Goal: Obtain resource: Download file/media

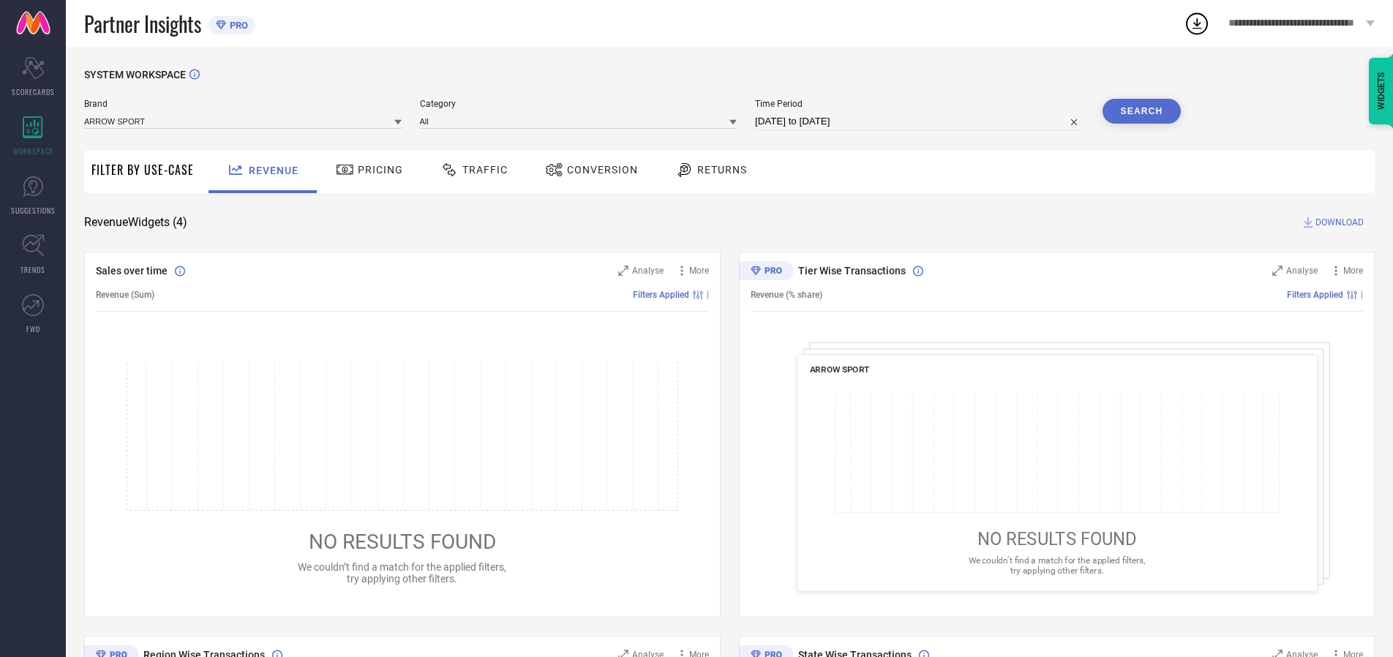
click at [470, 170] on span "Traffic" at bounding box center [484, 170] width 45 height 12
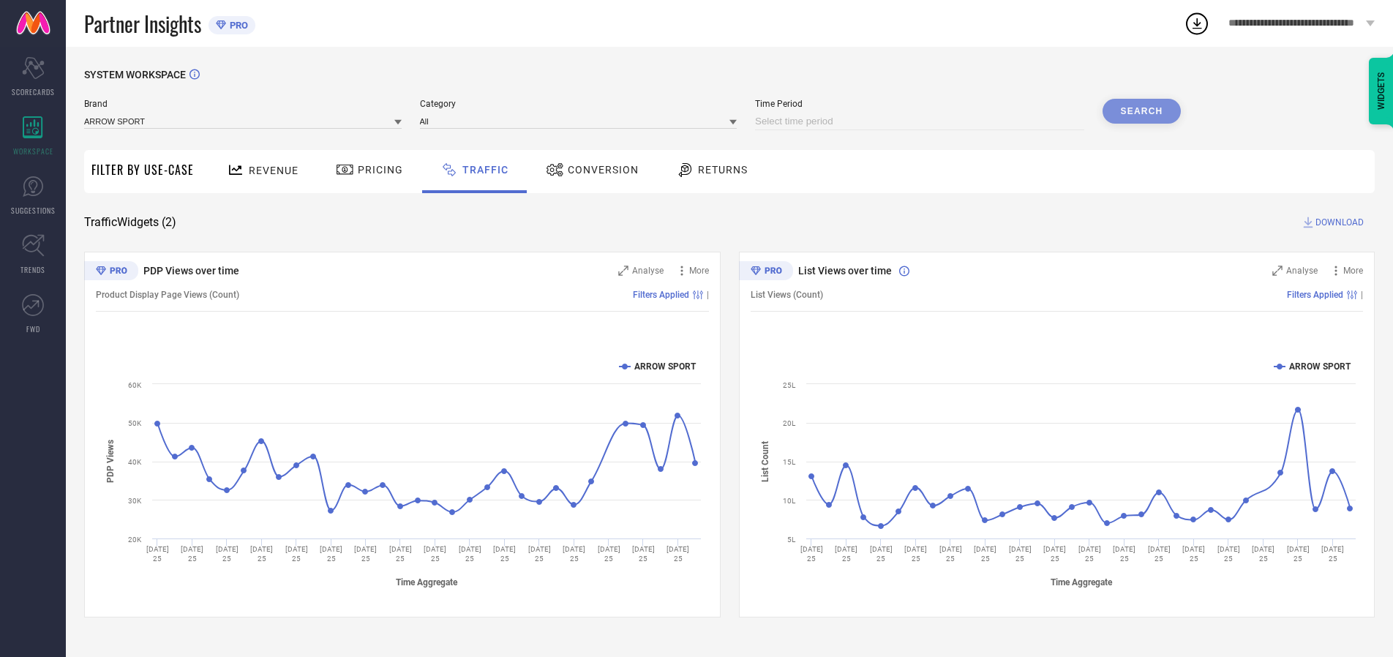
click at [922, 121] on input at bounding box center [919, 122] width 329 height 18
select select "8"
select select "2025"
select select "9"
select select "2025"
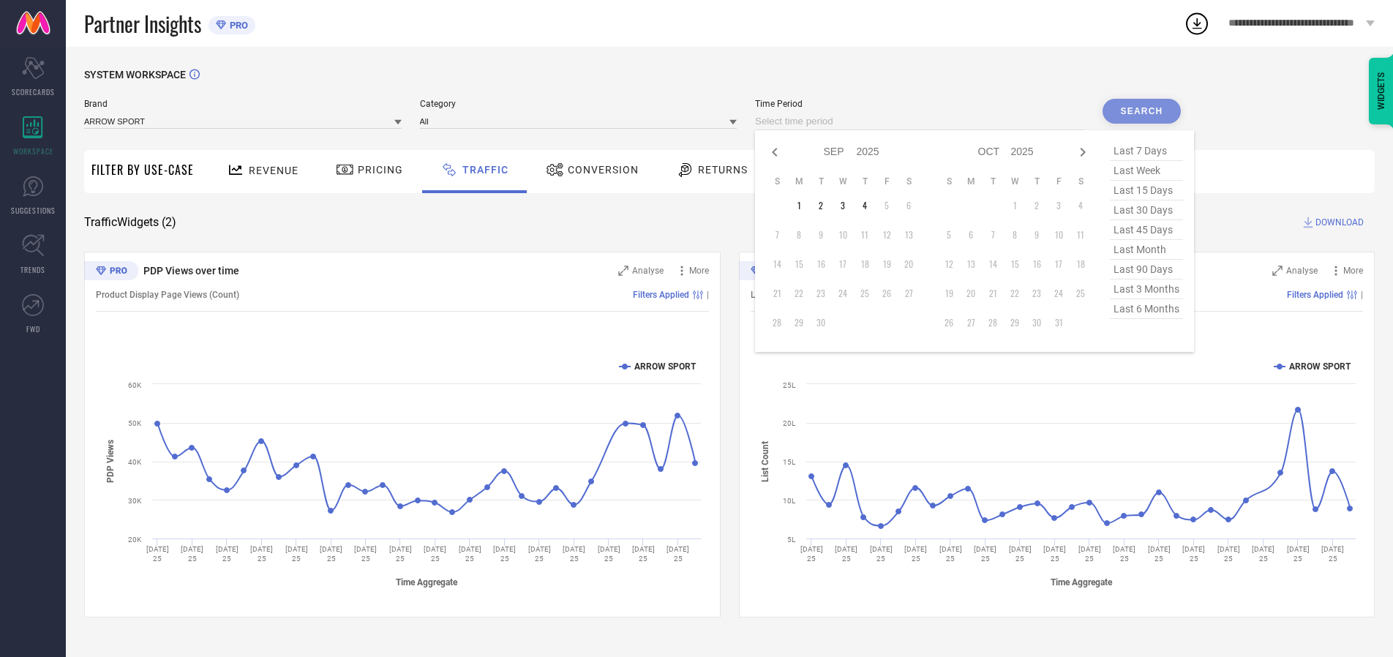
click at [869, 206] on td "4" at bounding box center [865, 206] width 22 height 22
type input "[DATE] to [DATE]"
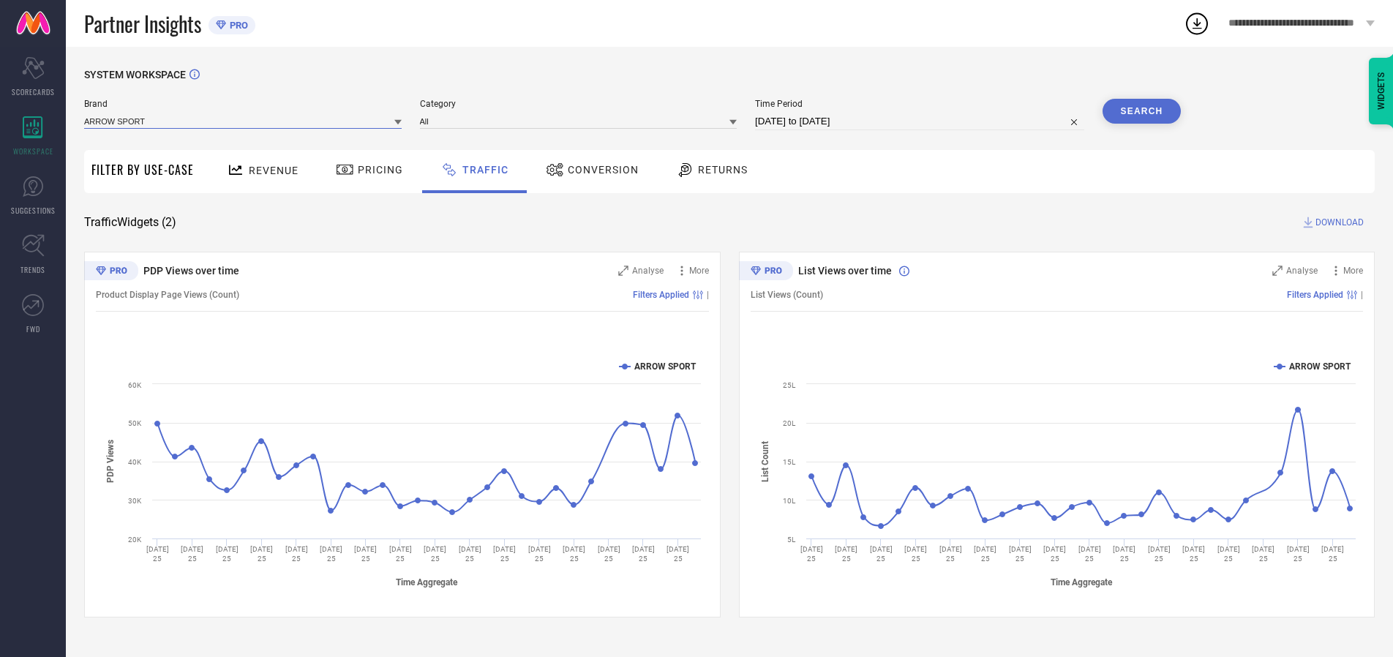
click at [244, 121] on input at bounding box center [242, 120] width 317 height 15
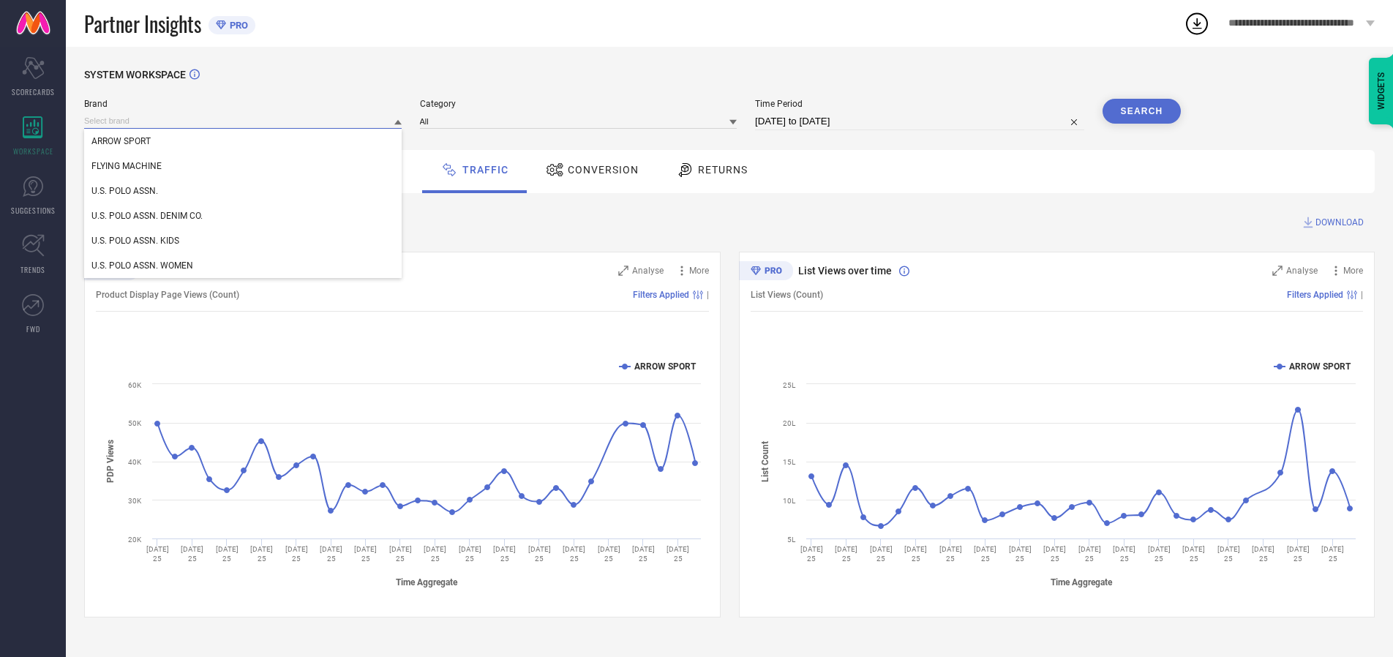
click at [244, 121] on input at bounding box center [242, 120] width 317 height 15
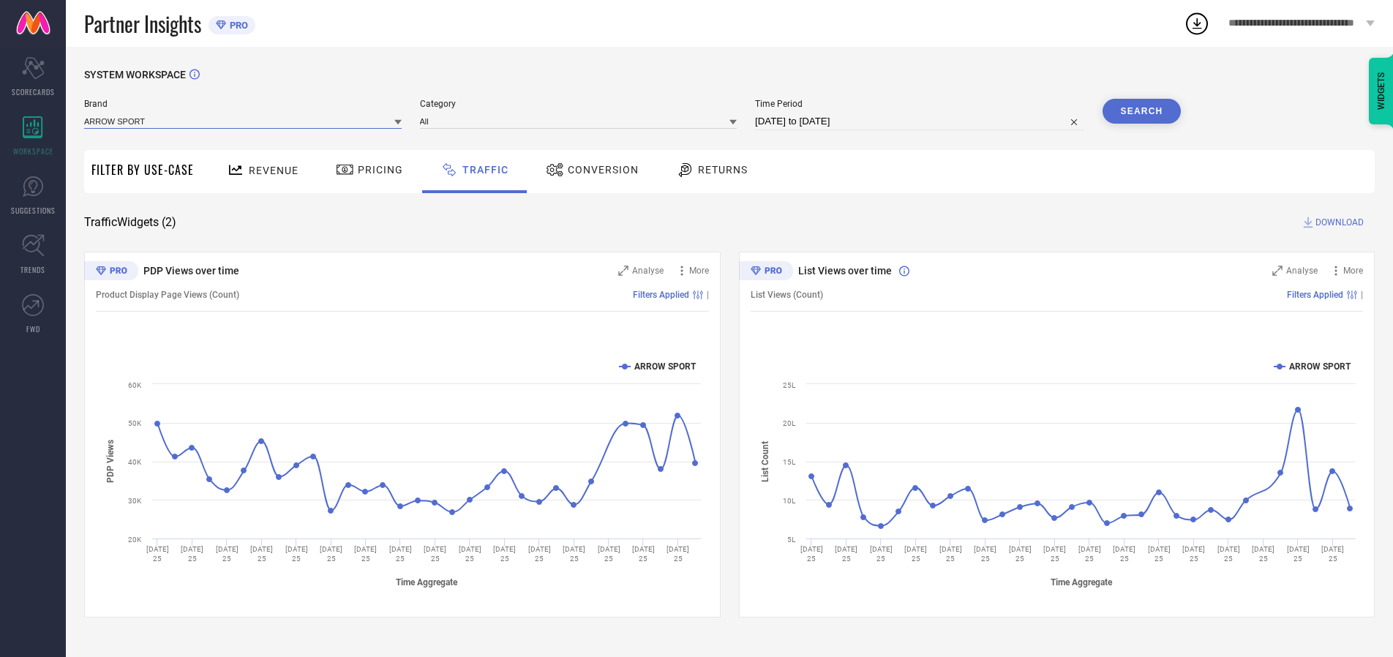
click at [244, 121] on input at bounding box center [242, 120] width 317 height 15
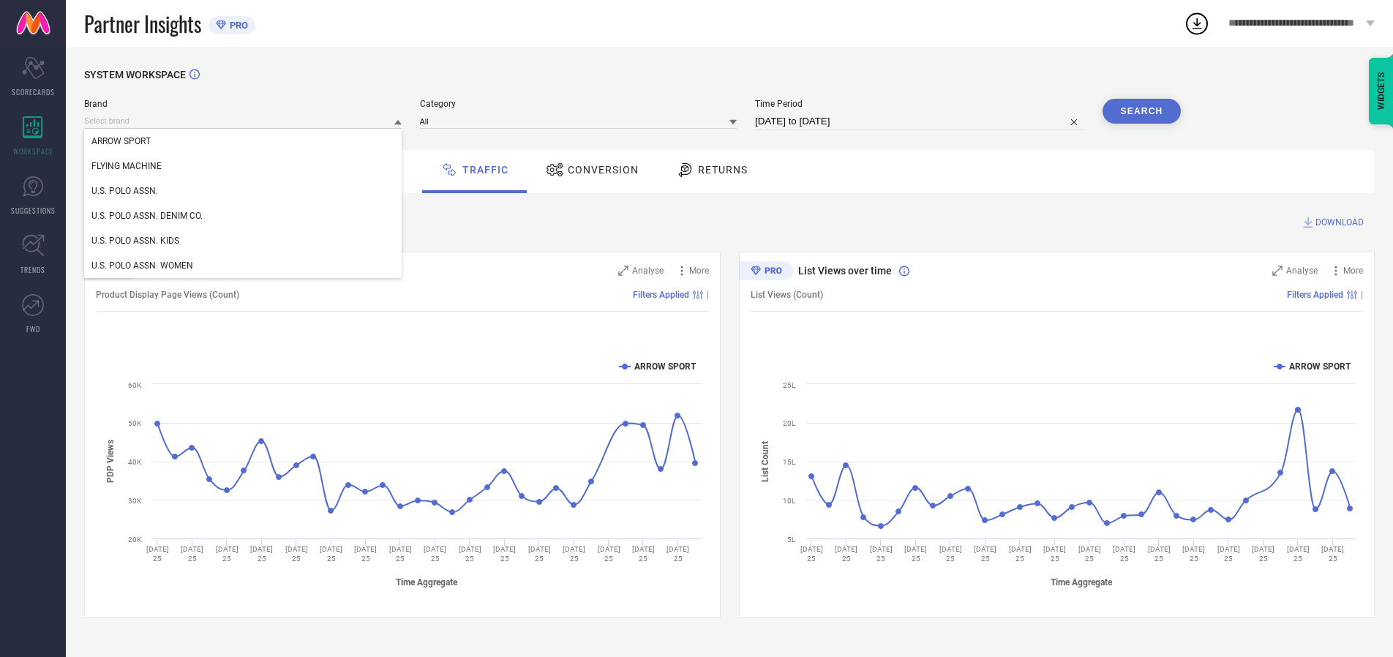
click at [244, 191] on div "U.S. POLO ASSN." at bounding box center [242, 190] width 317 height 25
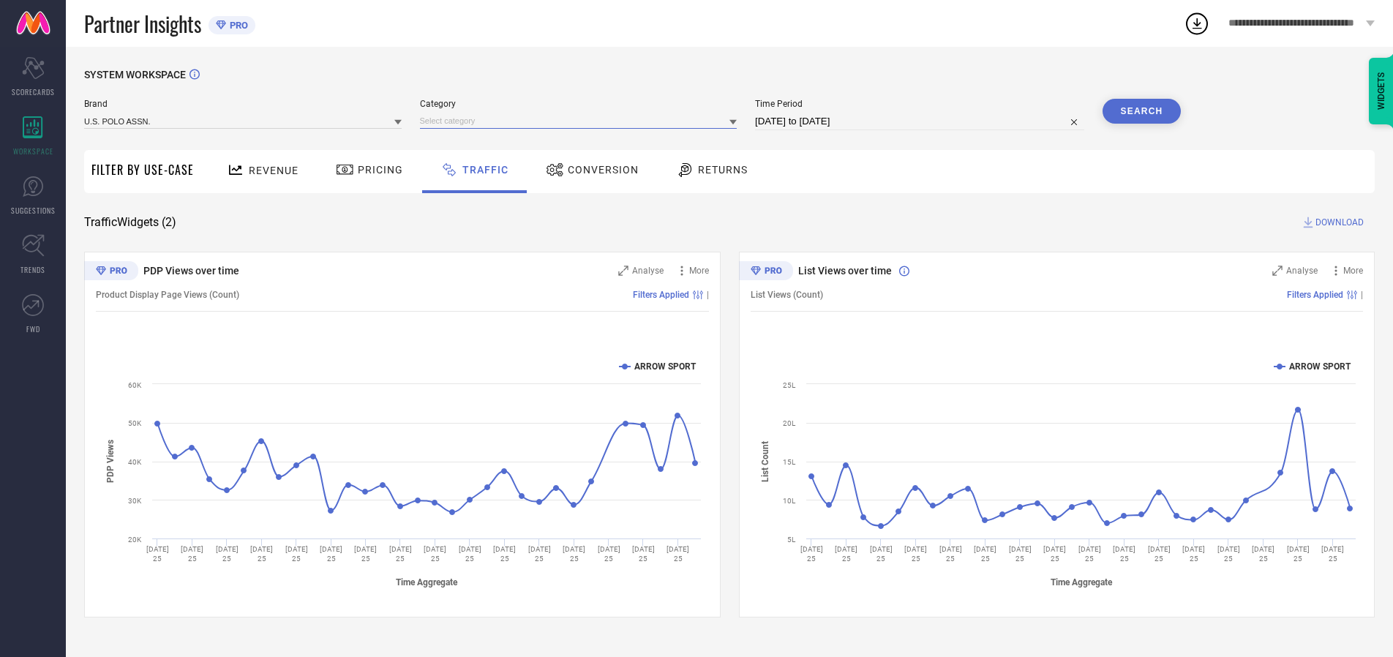
click at [581, 121] on input at bounding box center [578, 120] width 317 height 15
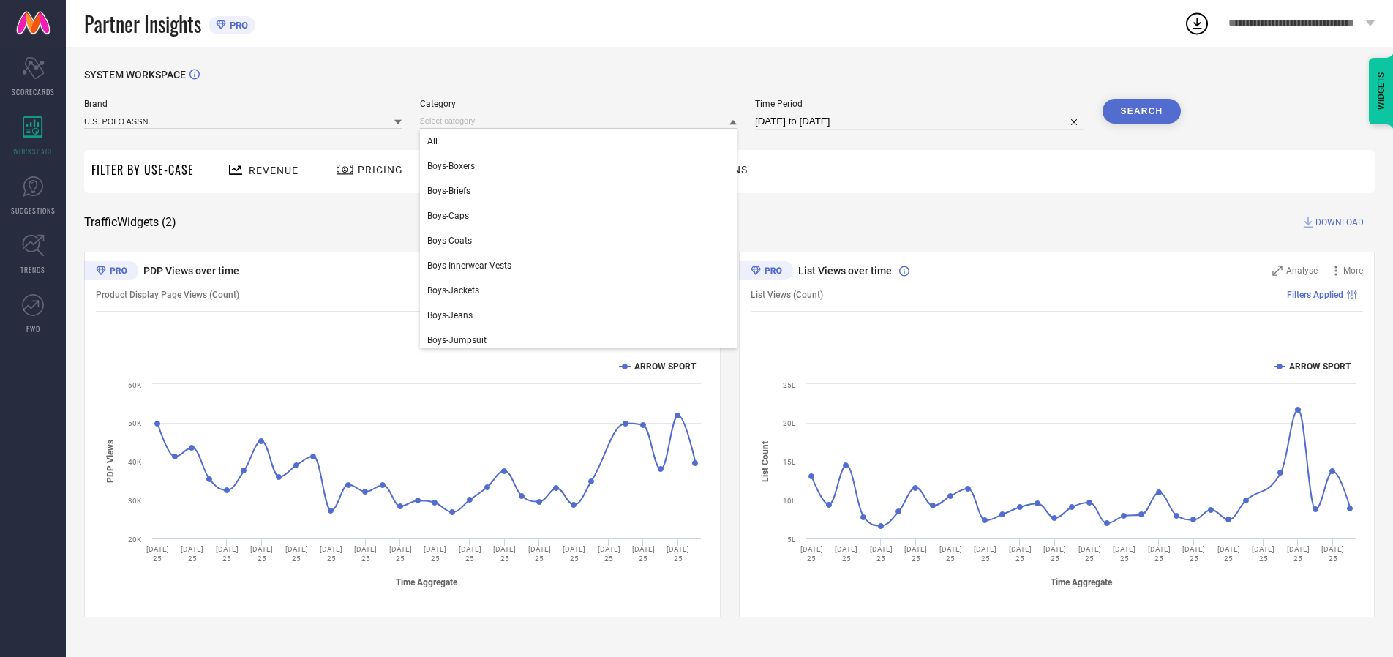
click at [581, 141] on div "All" at bounding box center [578, 141] width 317 height 25
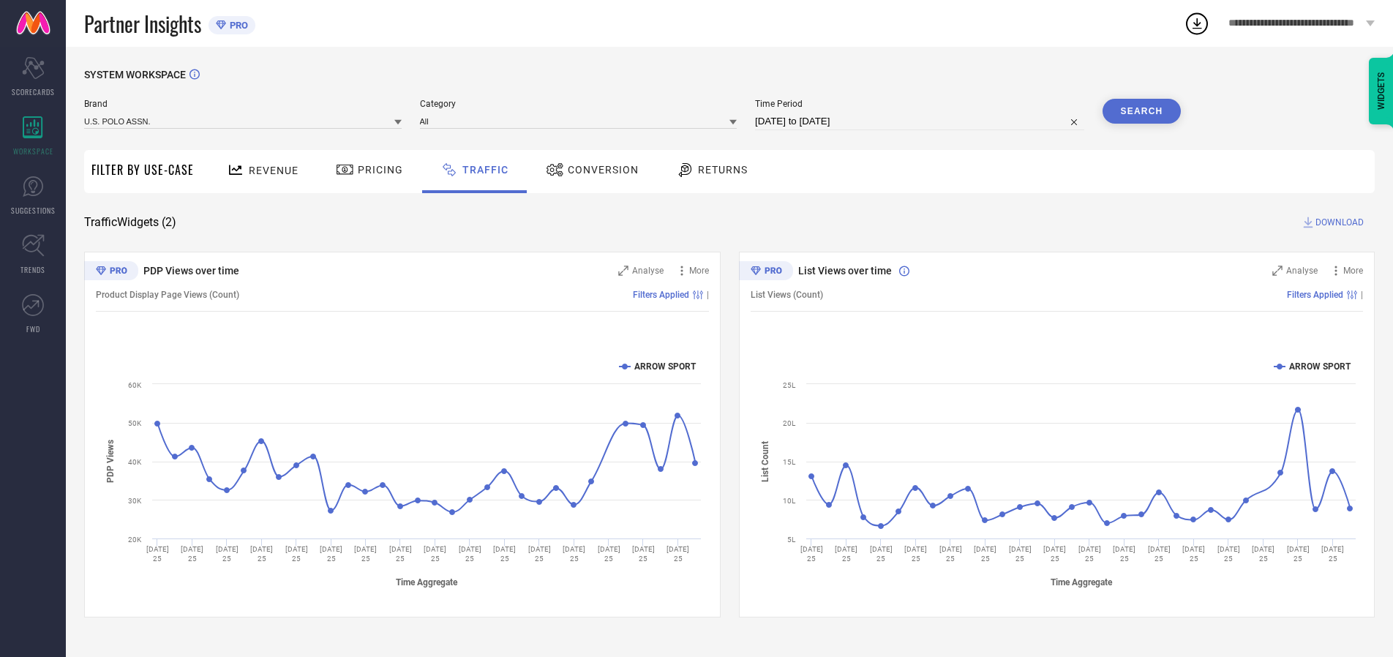
click at [1141, 111] on button "Search" at bounding box center [1141, 111] width 79 height 25
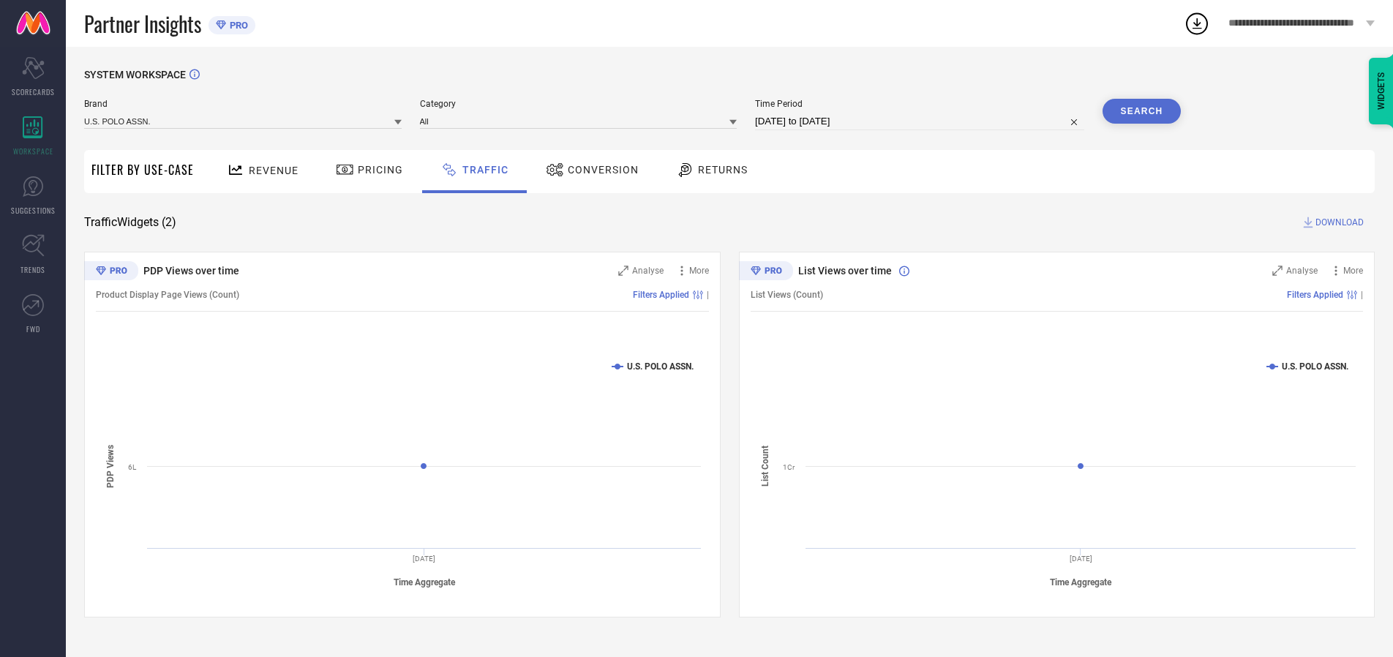
click at [1337, 222] on span "DOWNLOAD" at bounding box center [1339, 222] width 48 height 15
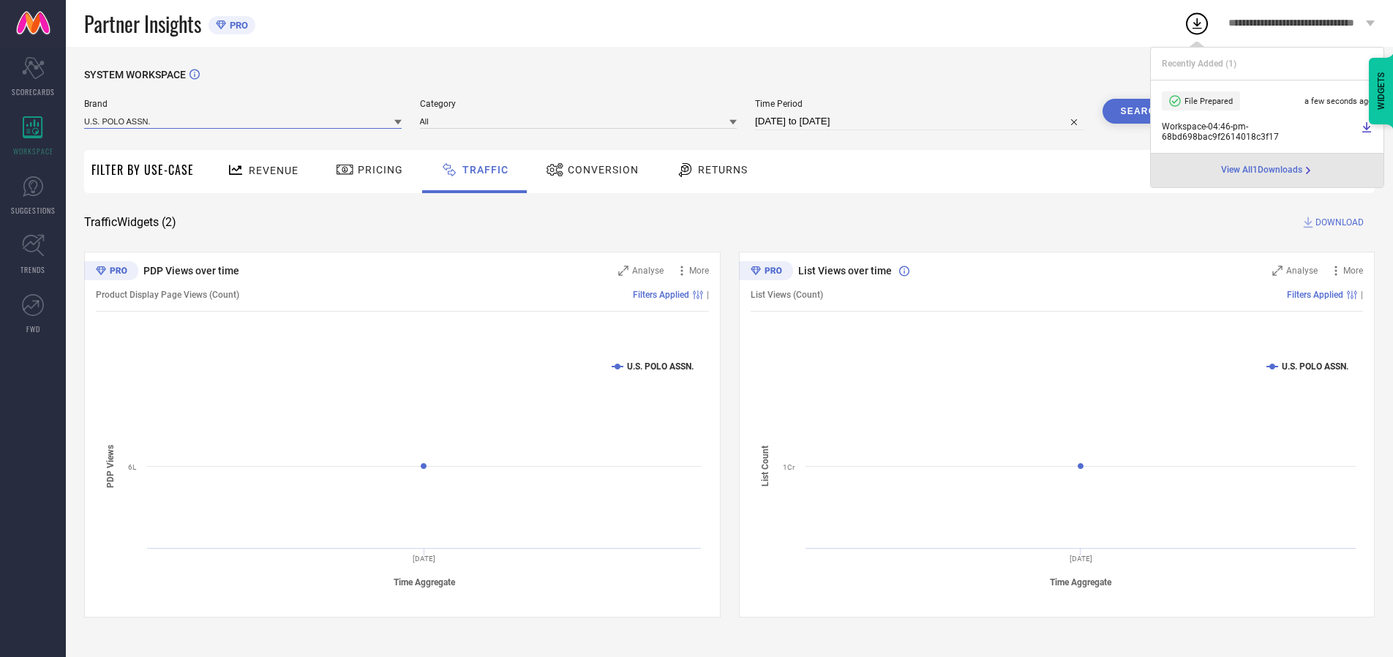
click at [244, 121] on input at bounding box center [242, 120] width 317 height 15
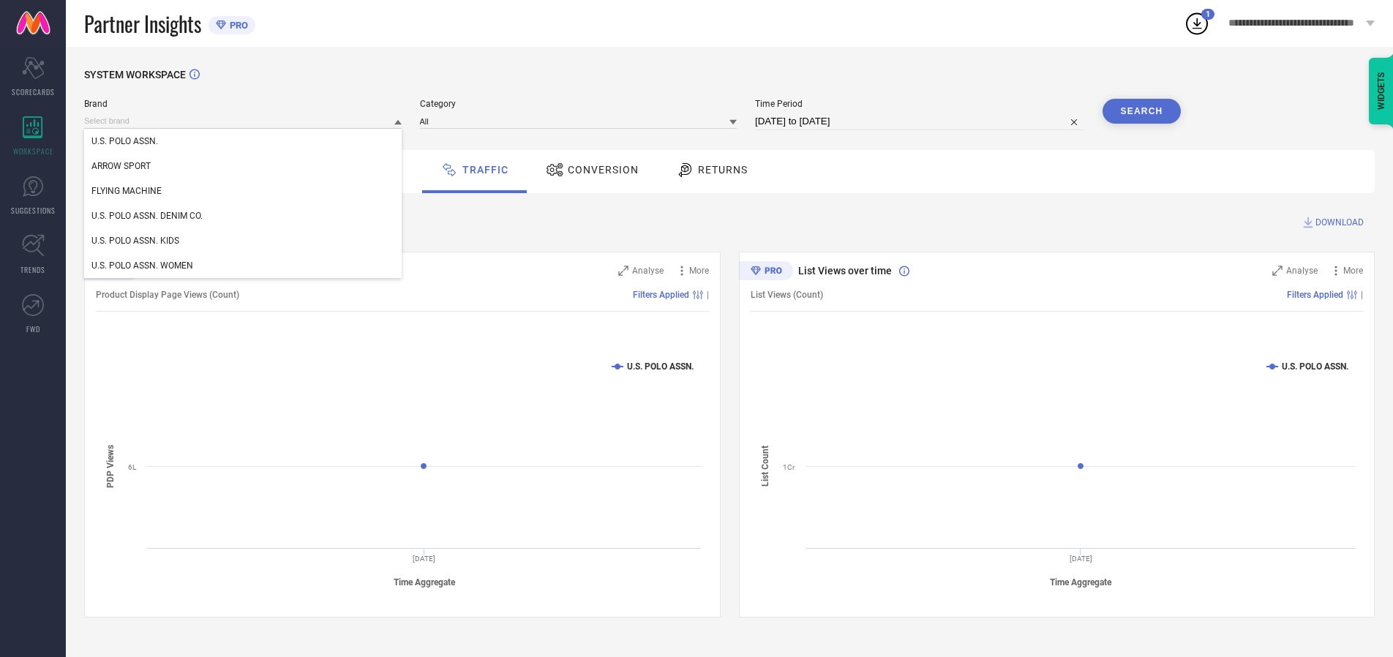
click at [244, 216] on div "U.S. POLO ASSN. DENIM CO." at bounding box center [242, 215] width 317 height 25
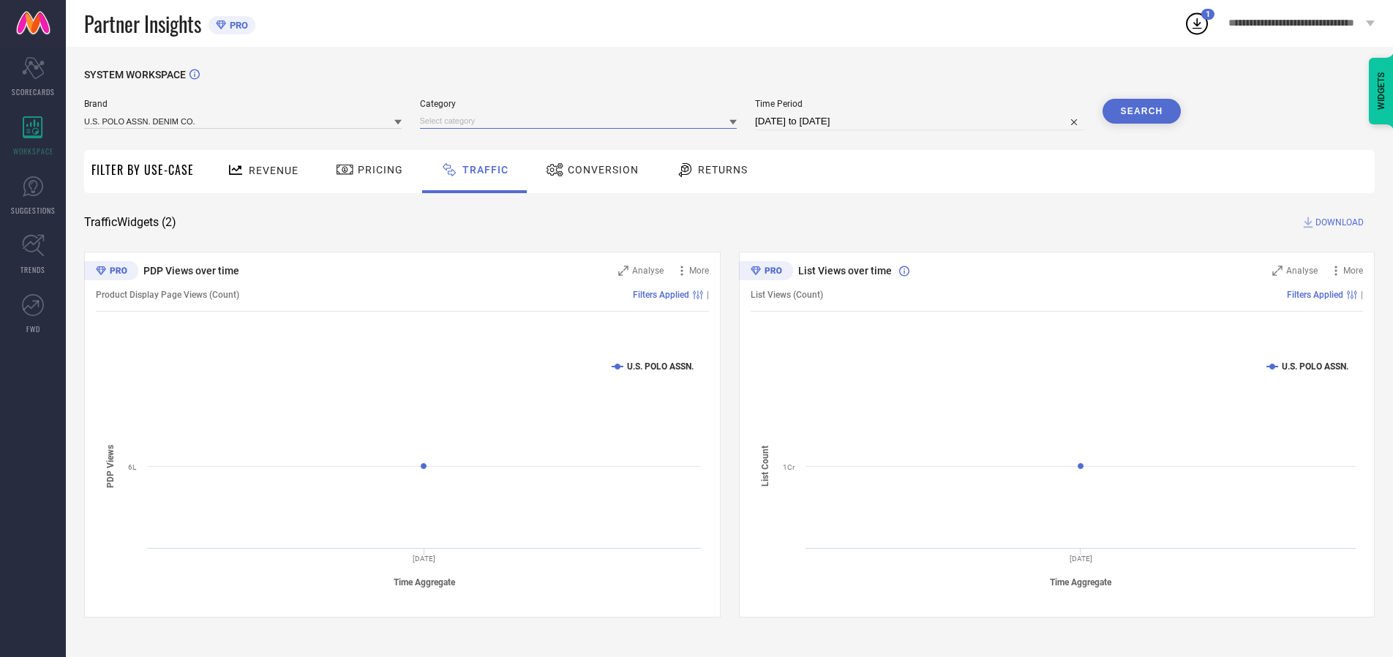
click at [581, 121] on input at bounding box center [578, 120] width 317 height 15
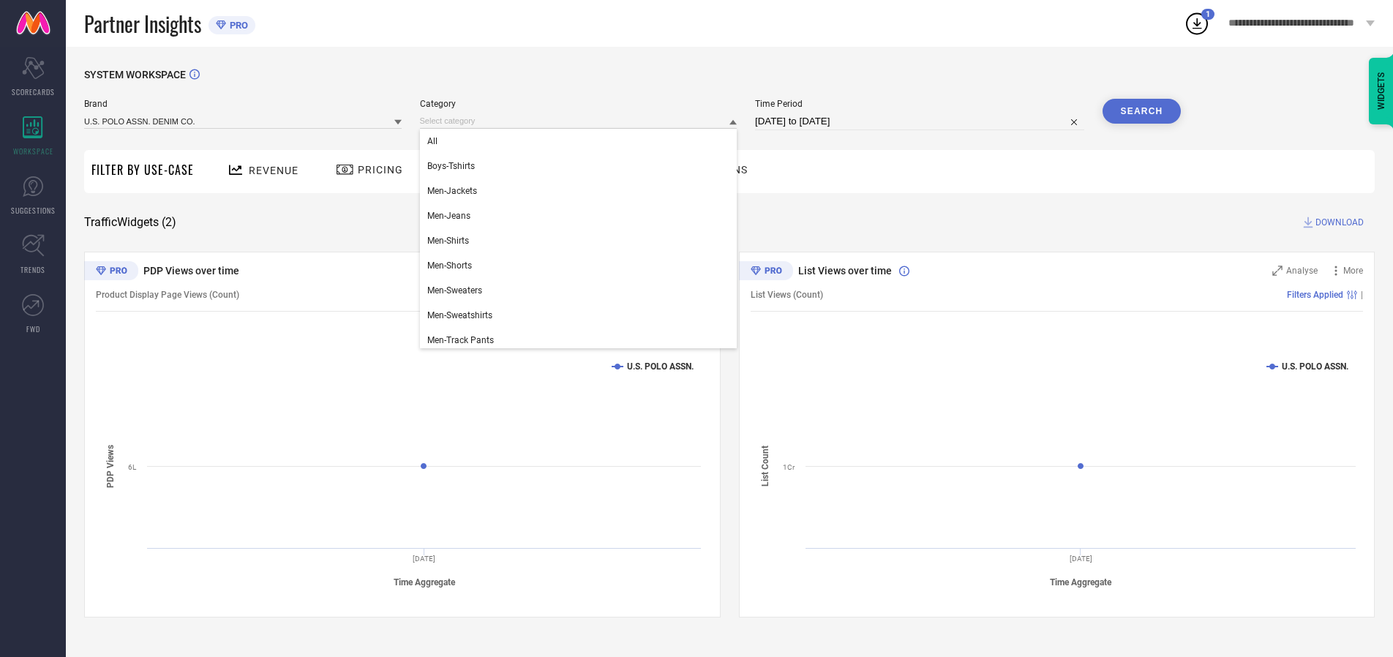
click at [581, 141] on div "All" at bounding box center [578, 141] width 317 height 25
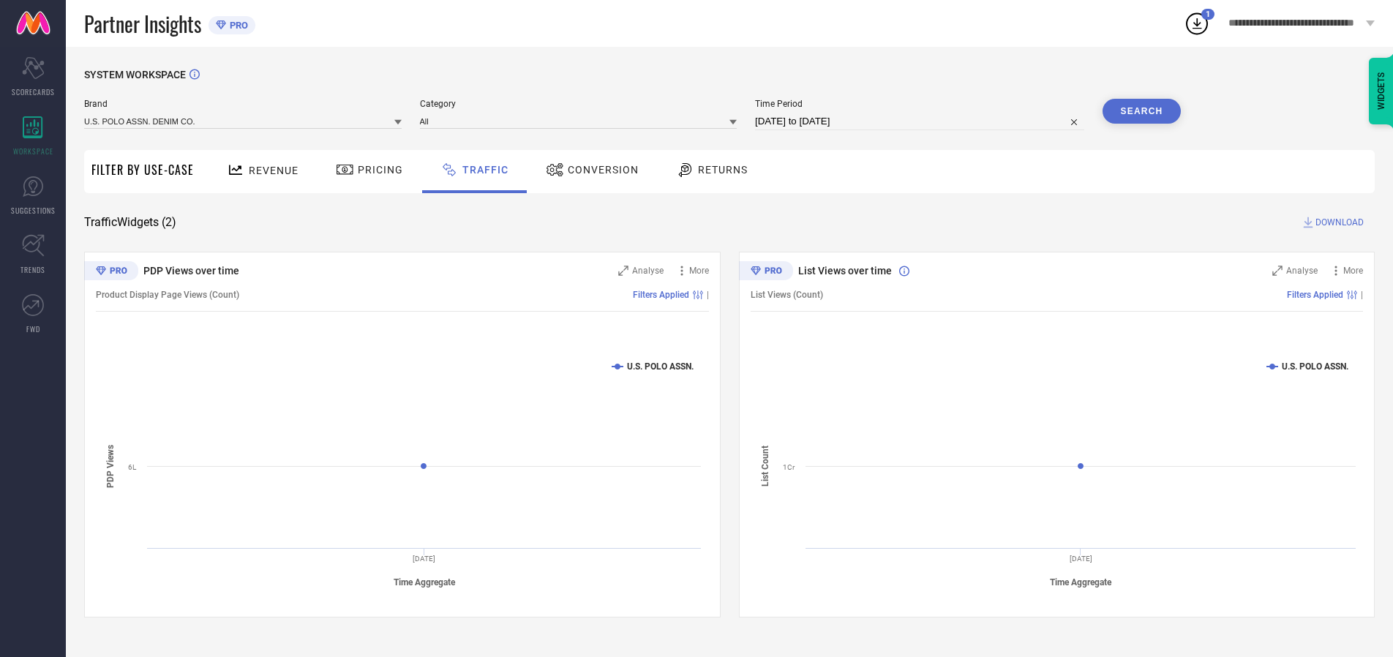
click at [1141, 111] on button "Search" at bounding box center [1141, 111] width 79 height 25
click at [1337, 222] on span "DOWNLOAD" at bounding box center [1339, 222] width 48 height 15
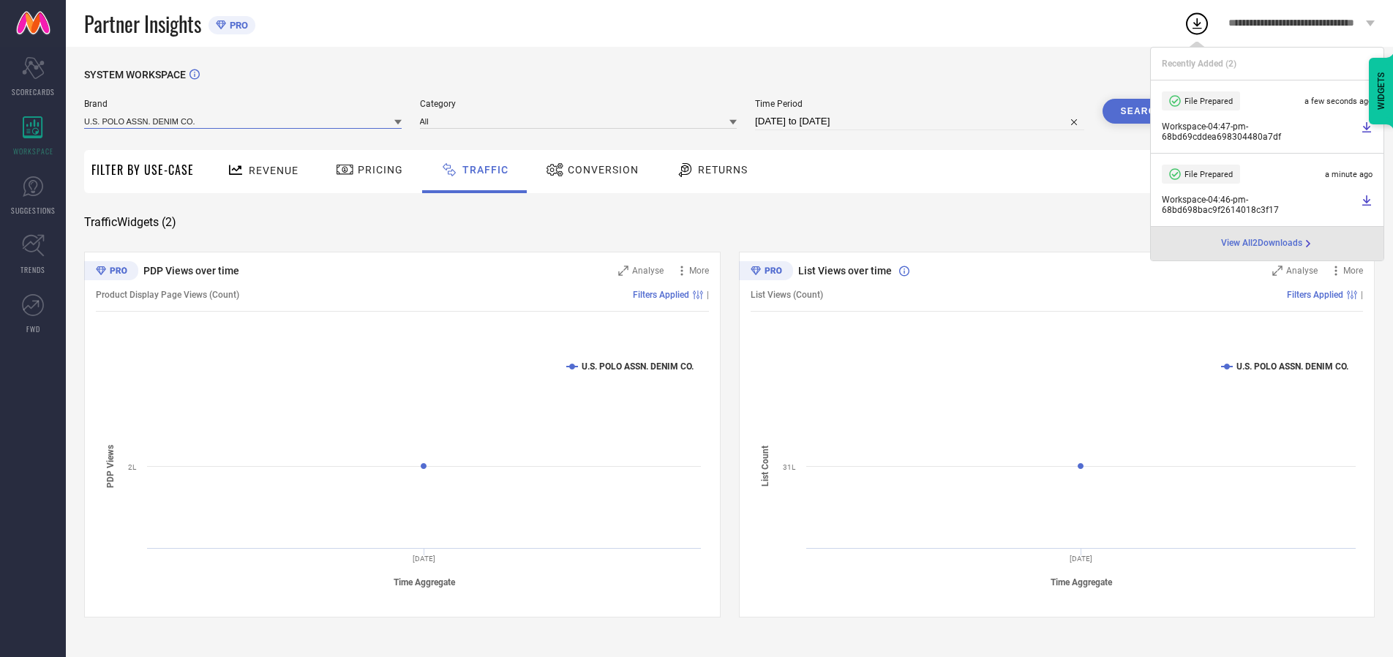
click at [244, 121] on input at bounding box center [242, 120] width 317 height 15
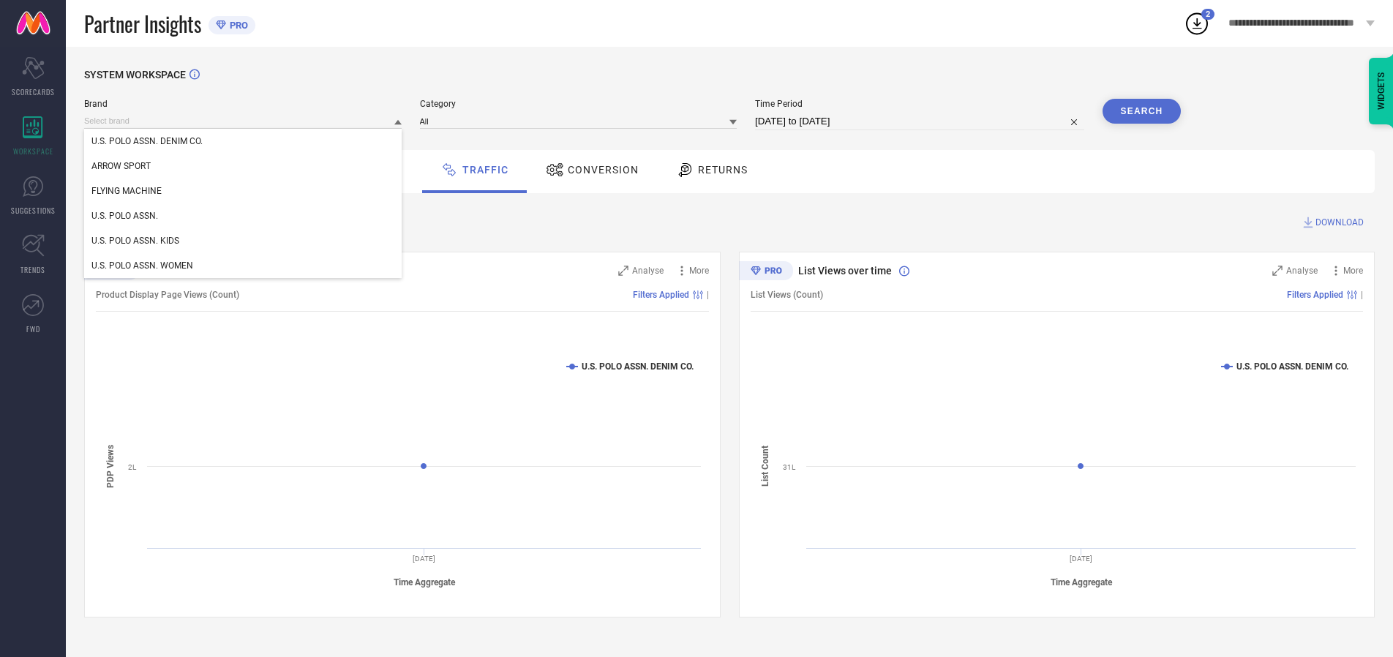
click at [244, 241] on div "U.S. POLO ASSN. KIDS" at bounding box center [242, 240] width 317 height 25
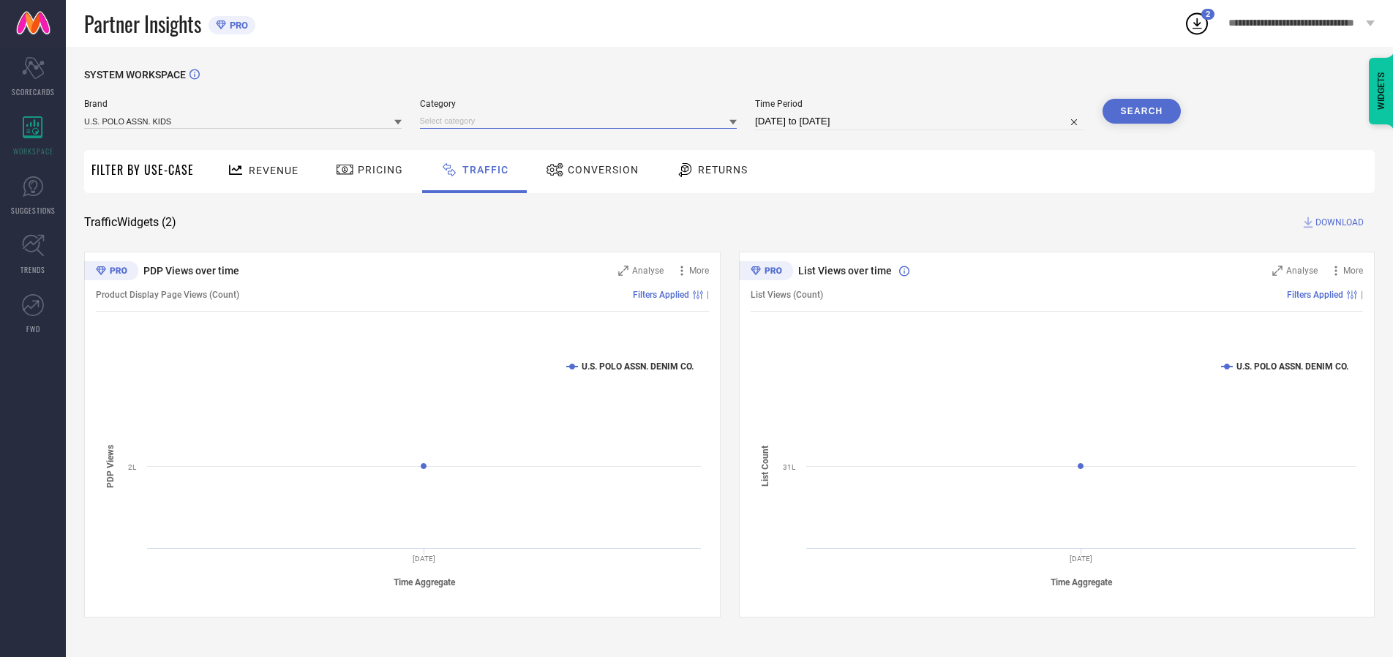
click at [581, 121] on input at bounding box center [578, 120] width 317 height 15
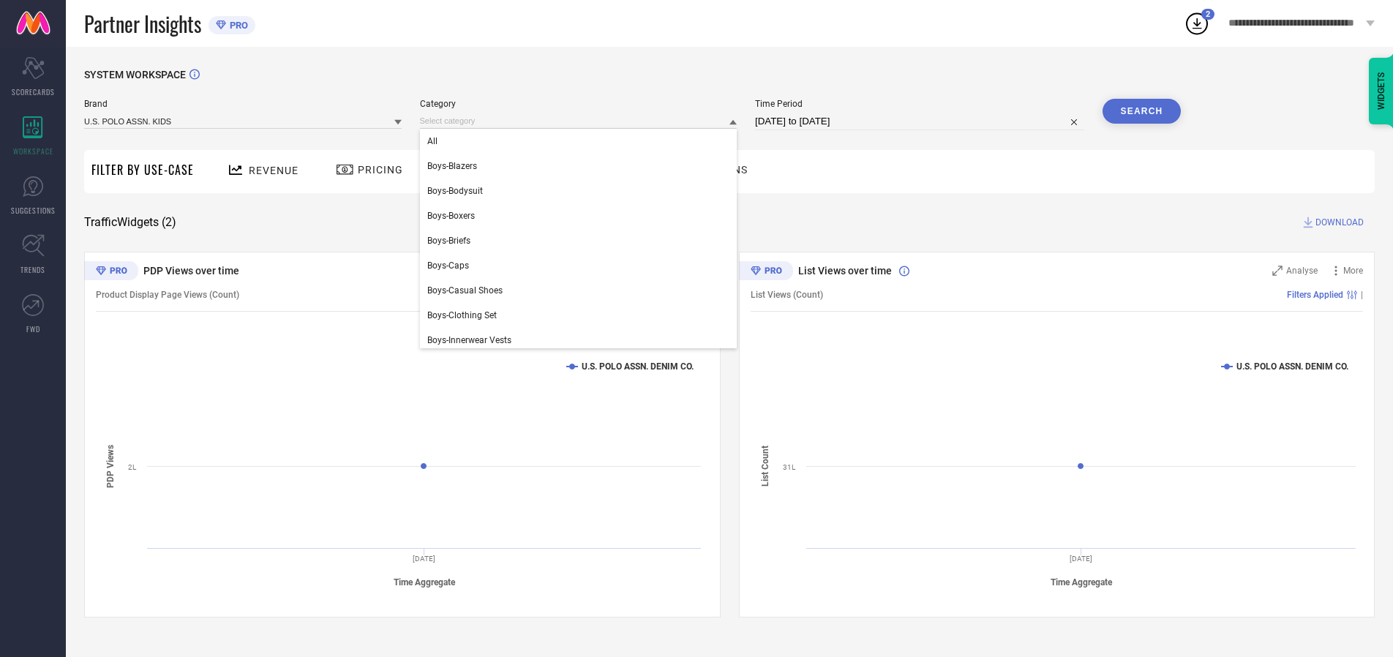
click at [581, 141] on div "All" at bounding box center [578, 141] width 317 height 25
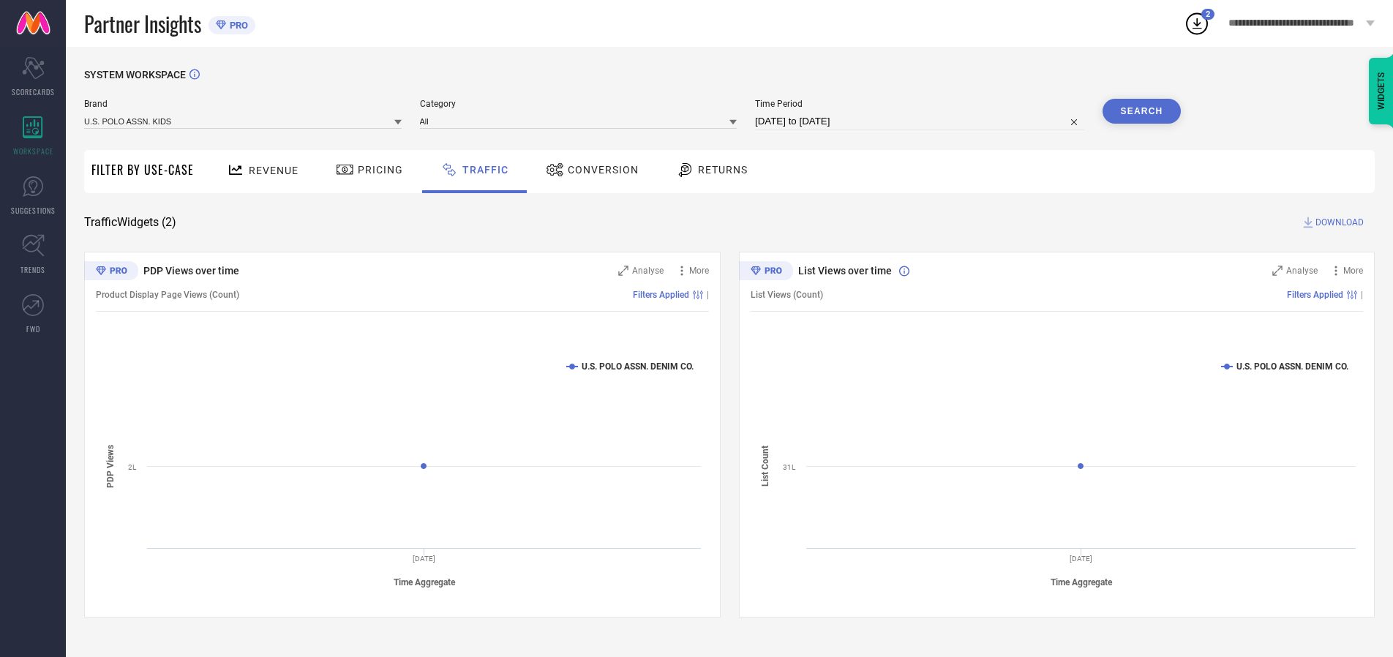
click at [1141, 111] on button "Search" at bounding box center [1141, 111] width 79 height 25
click at [1337, 222] on span "DOWNLOAD" at bounding box center [1339, 222] width 48 height 15
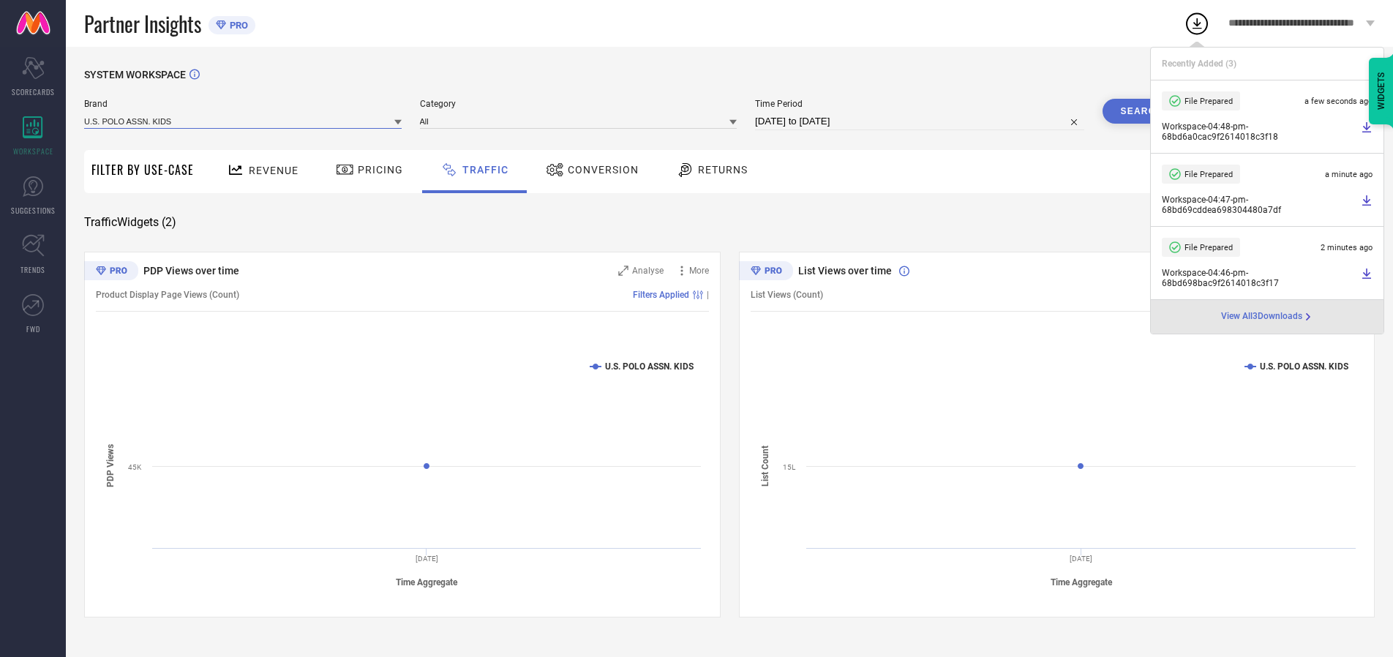
click at [244, 121] on input at bounding box center [242, 120] width 317 height 15
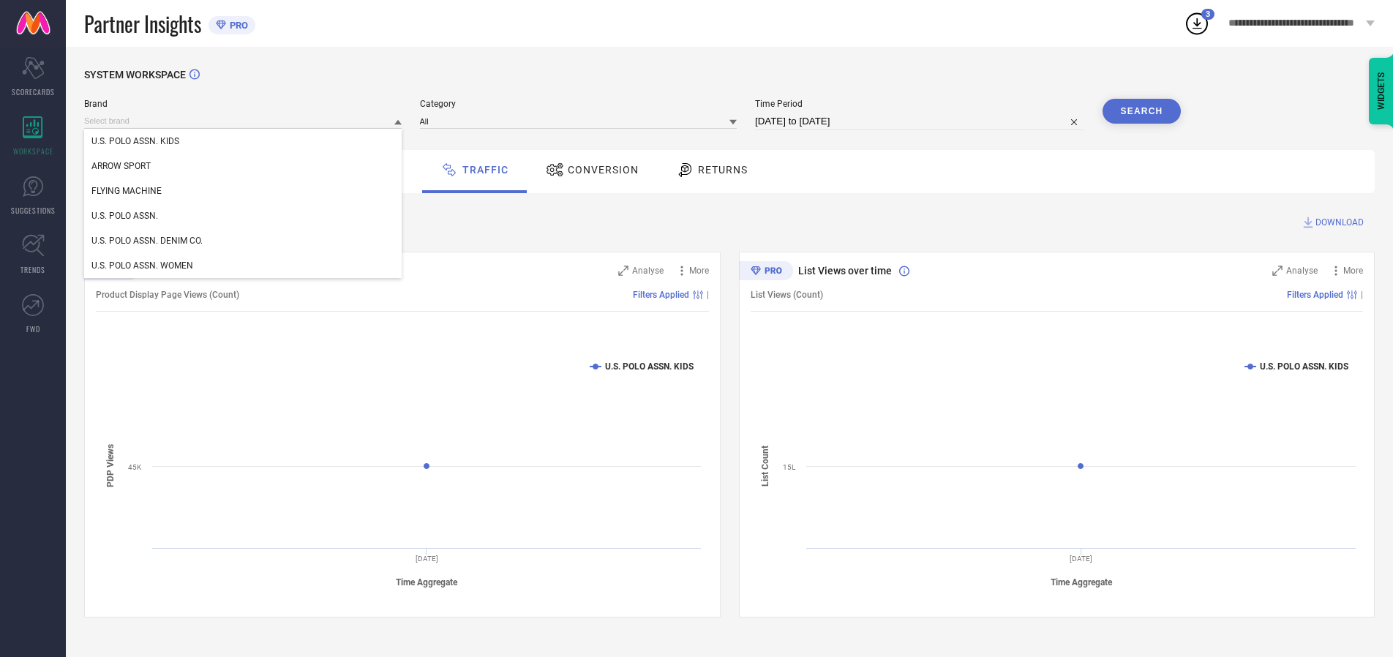
click at [244, 266] on div "U.S. POLO ASSN. WOMEN" at bounding box center [242, 265] width 317 height 25
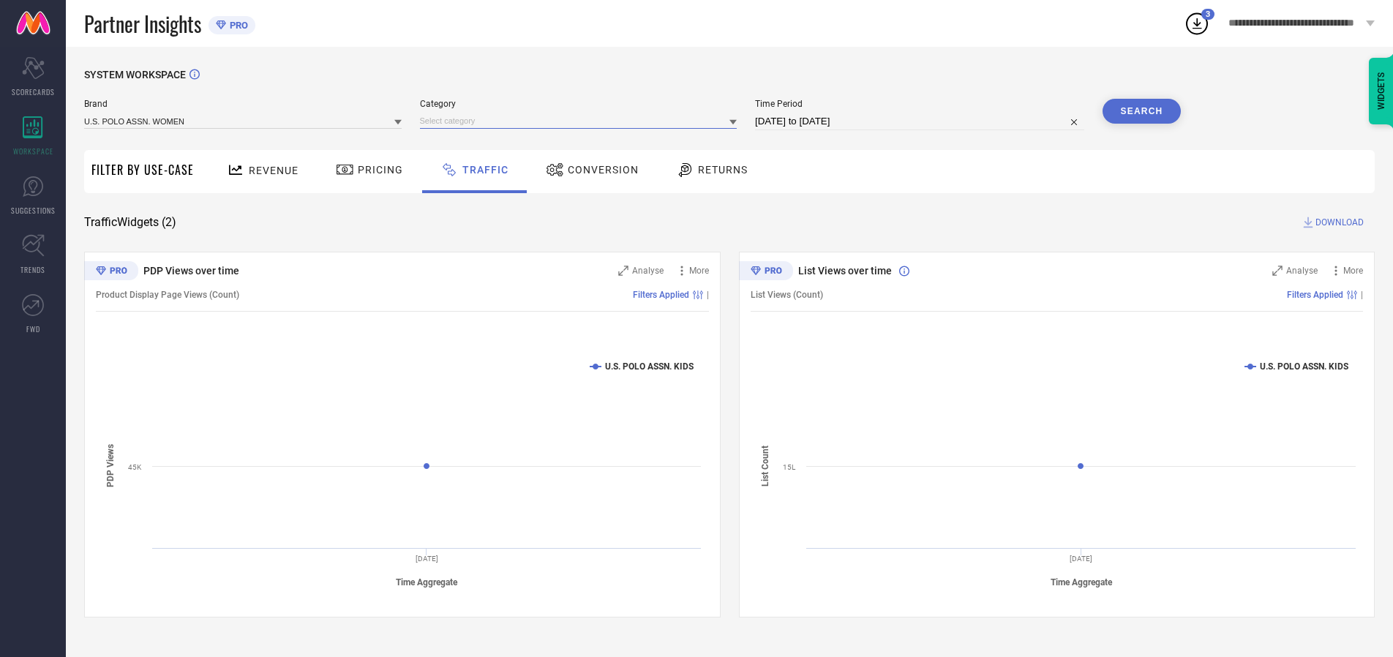
click at [581, 121] on input at bounding box center [578, 120] width 317 height 15
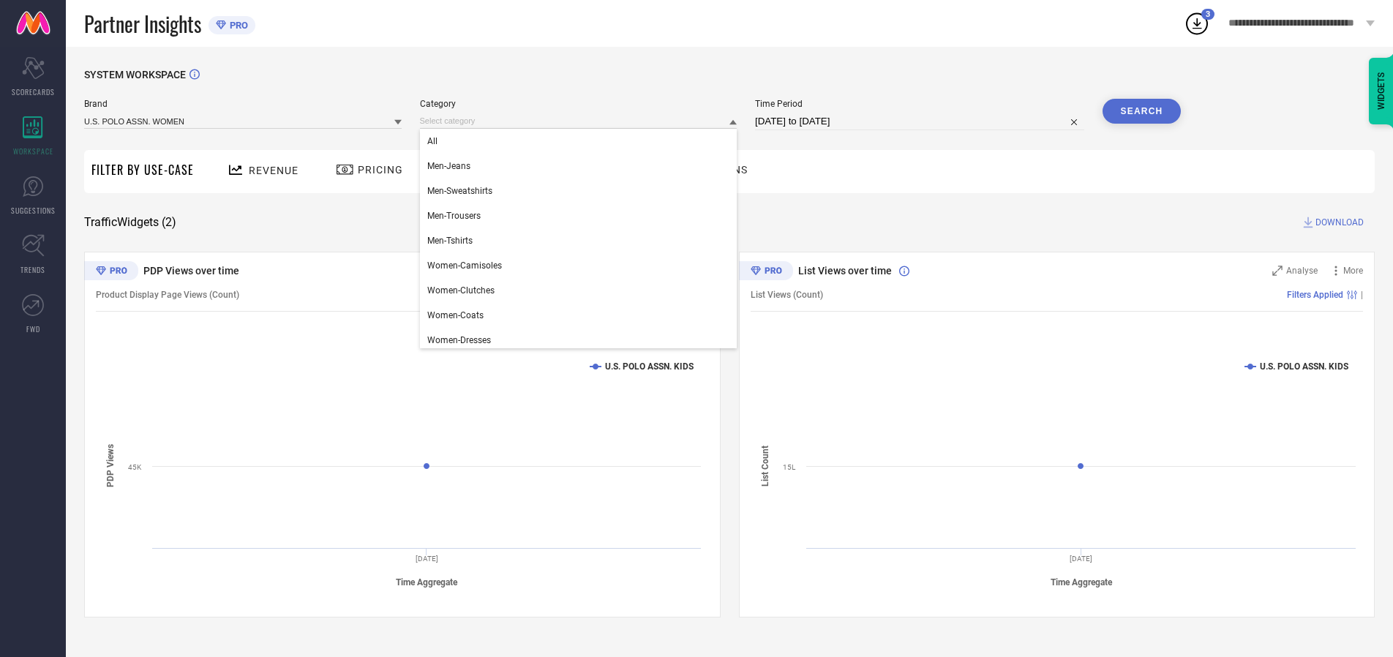
click at [581, 141] on div "All" at bounding box center [578, 141] width 317 height 25
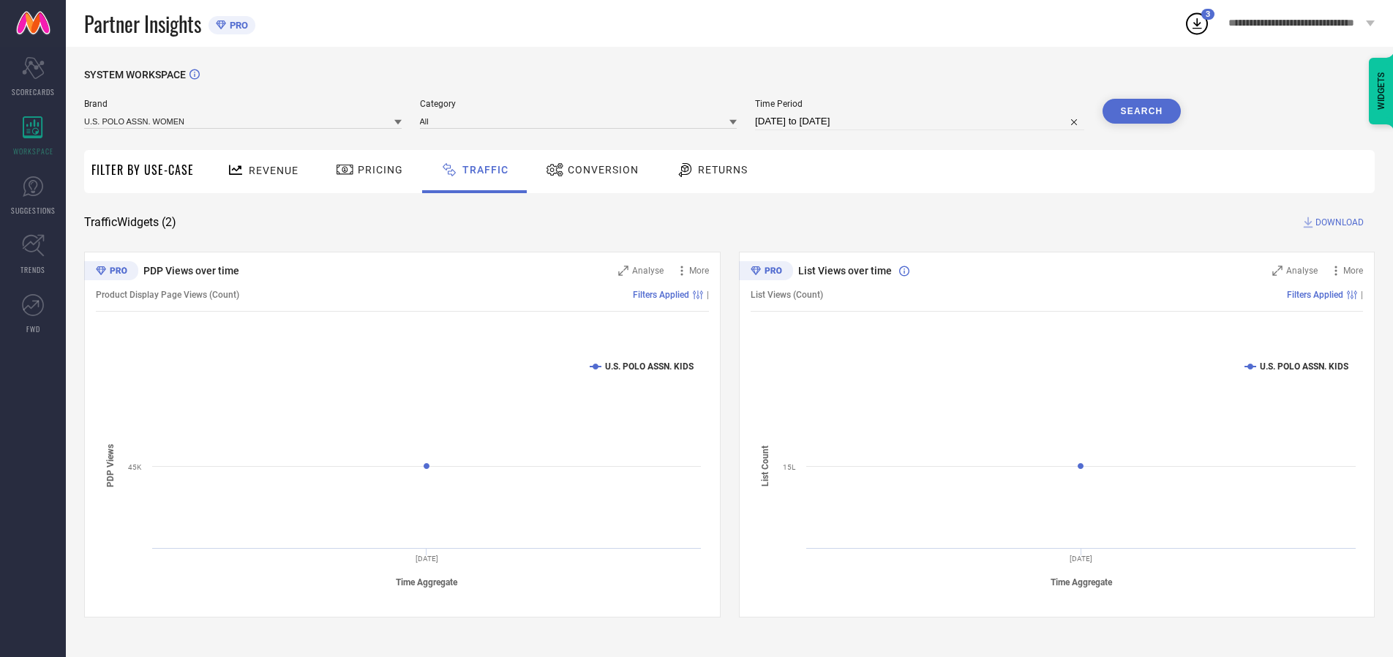
click at [1141, 111] on button "Search" at bounding box center [1141, 111] width 79 height 25
click at [1337, 222] on span "DOWNLOAD" at bounding box center [1339, 222] width 48 height 15
